Goal: Obtain resource: Obtain resource

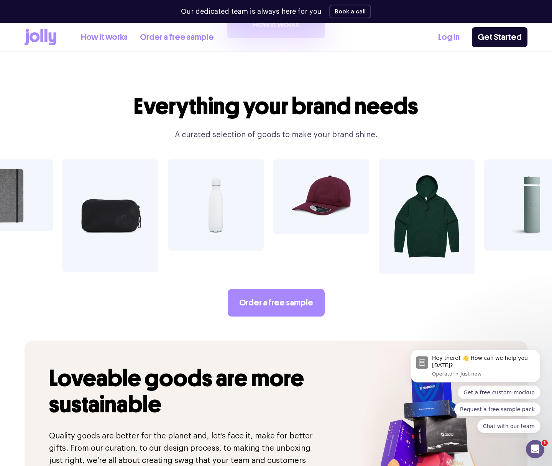
scroll to position [1250, 0]
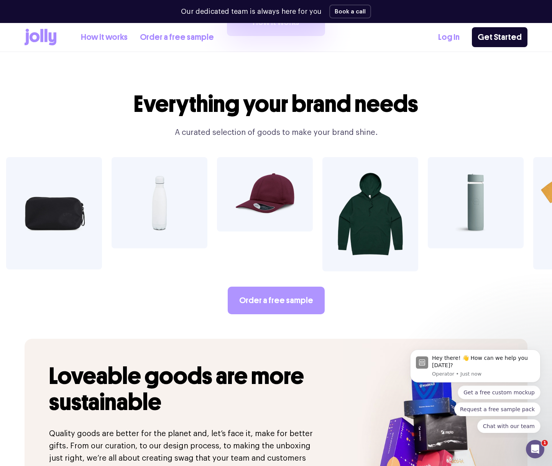
click at [291, 291] on link "Order a free sample" at bounding box center [276, 301] width 97 height 28
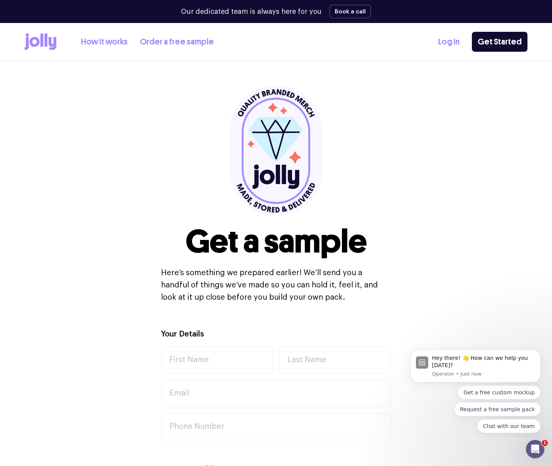
click at [30, 43] on icon at bounding box center [35, 42] width 10 height 10
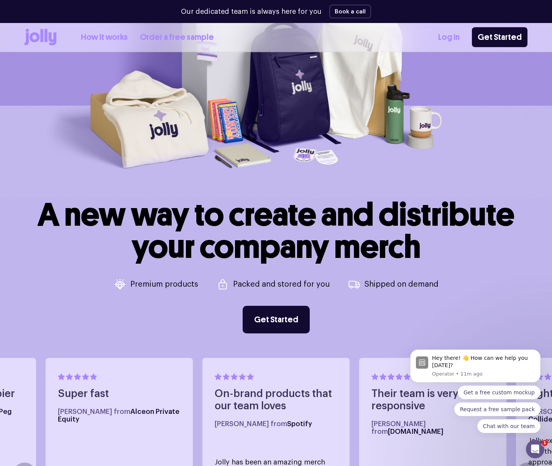
scroll to position [127, 0]
